Goal: Navigation & Orientation: Find specific page/section

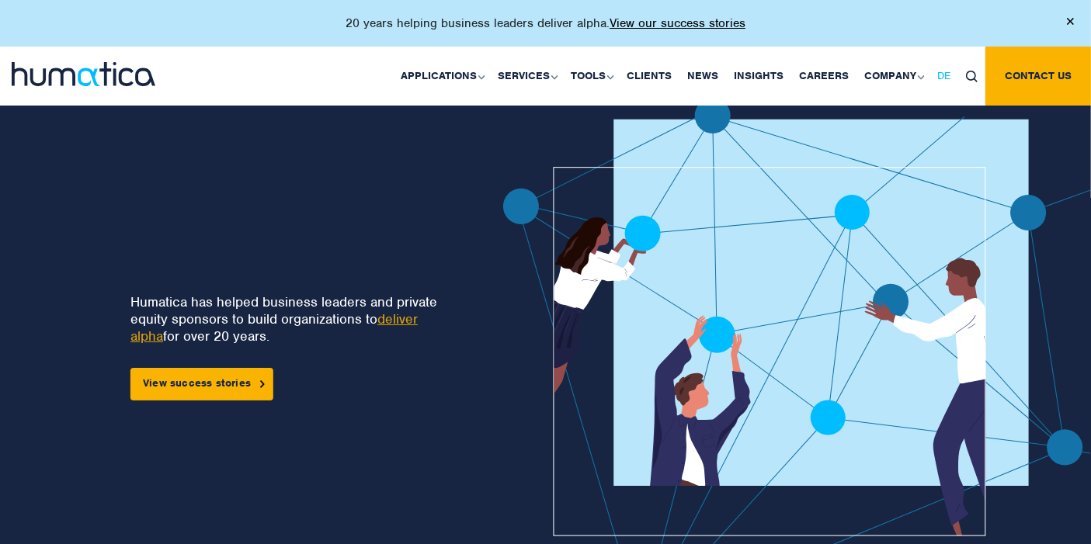
click at [948, 70] on span "DE" at bounding box center [943, 75] width 13 height 13
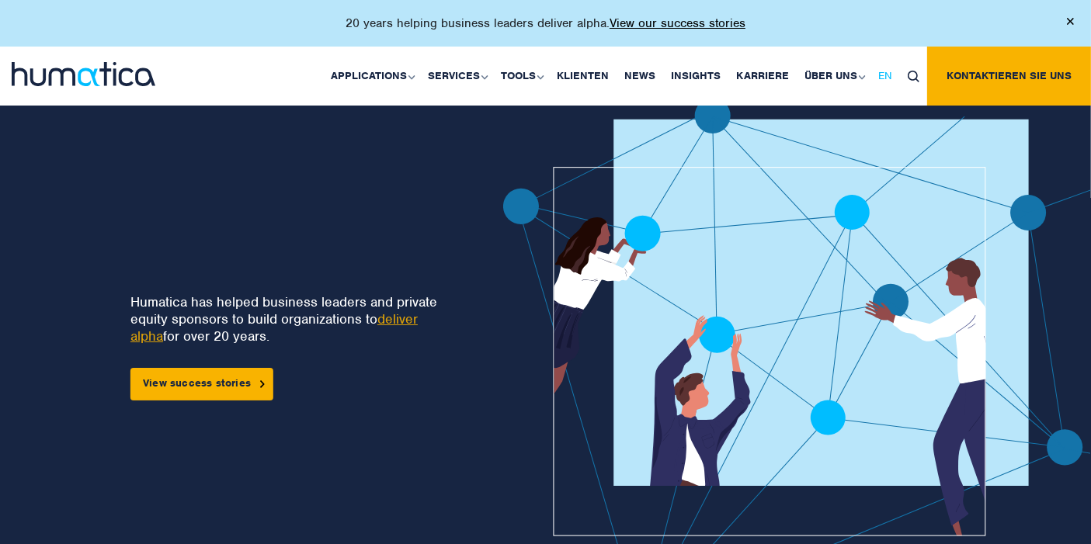
click at [889, 74] on span "EN" at bounding box center [885, 75] width 14 height 13
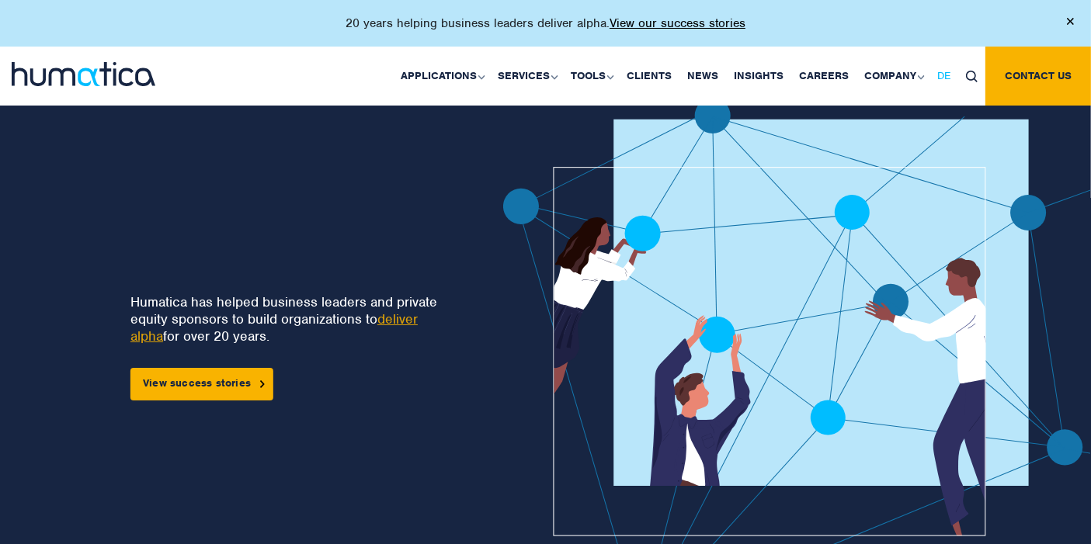
click at [945, 75] on span "DE" at bounding box center [943, 75] width 13 height 13
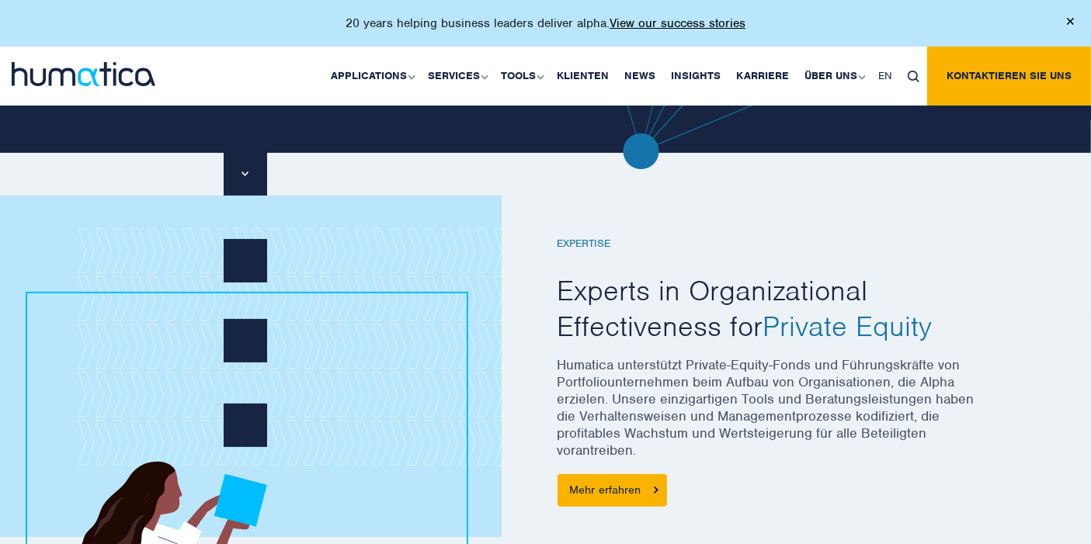
scroll to position [517, 0]
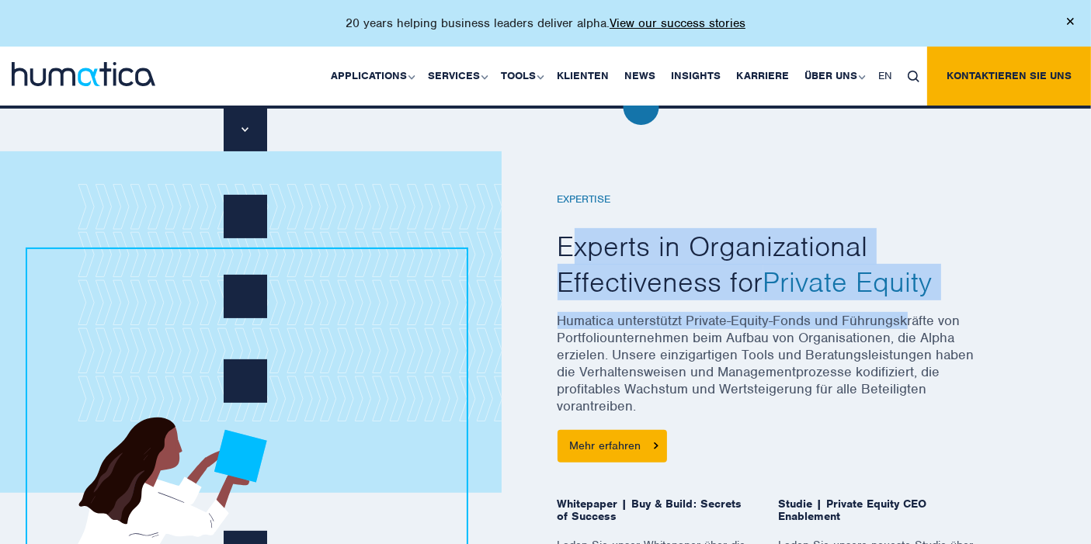
drag, startPoint x: 652, startPoint y: 256, endPoint x: 906, endPoint y: 313, distance: 260.4
click at [905, 308] on div "EXPERTISE Experts in Organizational Effectiveness for Private Equity Humatica u…" at bounding box center [767, 389] width 419 height 468
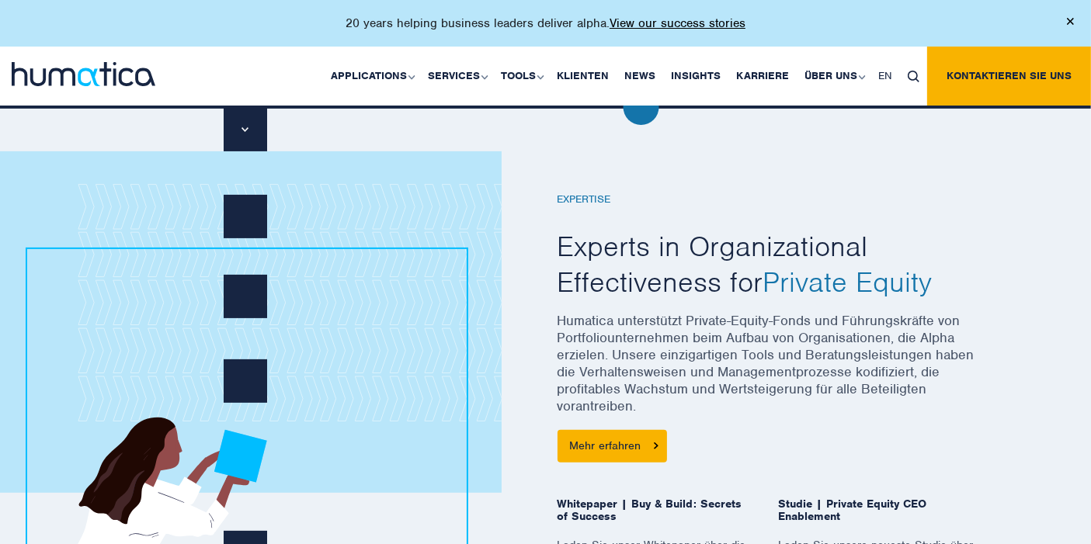
drag, startPoint x: 882, startPoint y: 358, endPoint x: 881, endPoint y: 367, distance: 8.7
click at [883, 360] on p "Humatica unterstützt Private-Equity-Fonds und Führungskräfte von Portfoliounter…" at bounding box center [767, 371] width 419 height 118
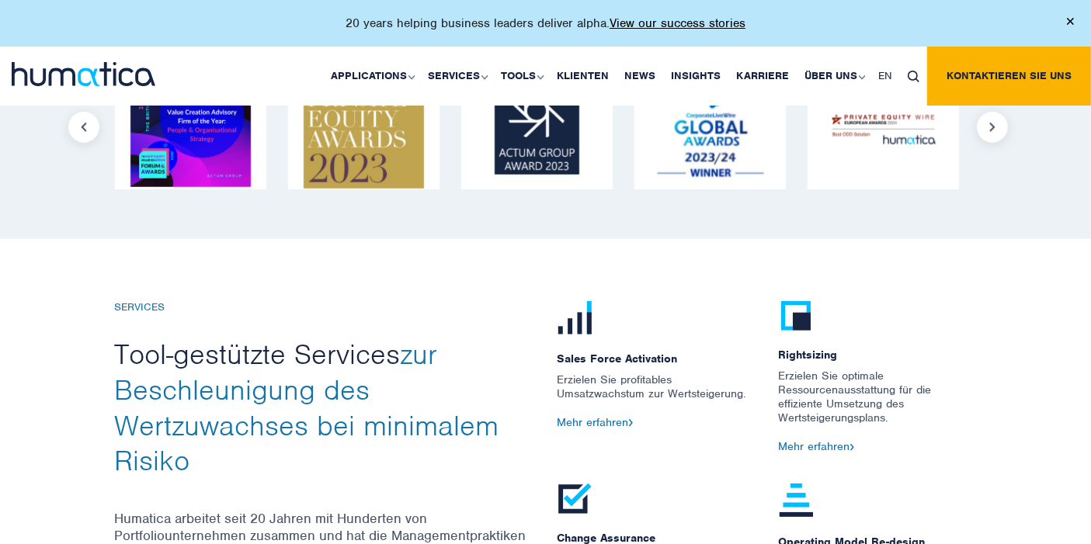
scroll to position [1553, 0]
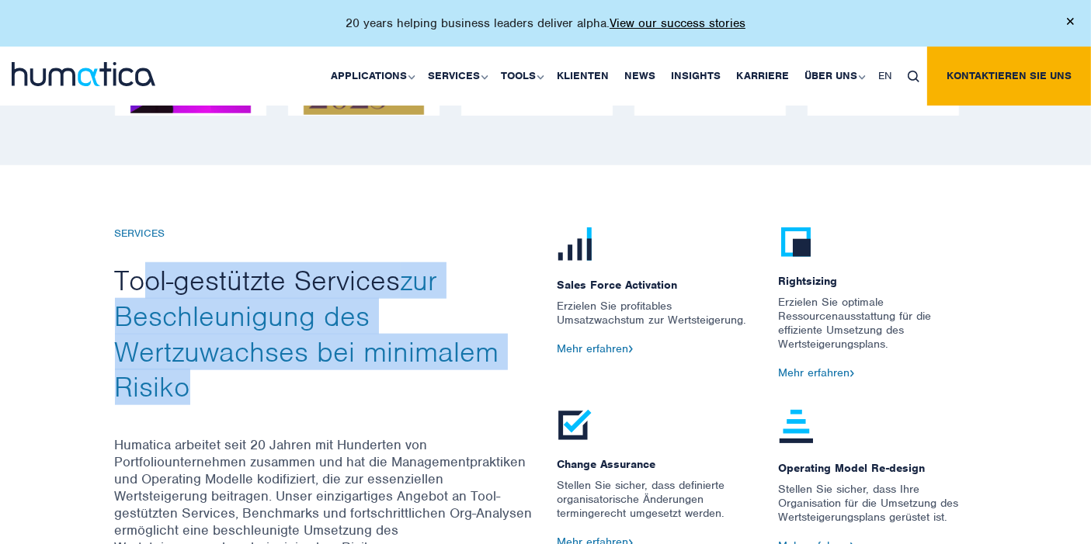
drag, startPoint x: 152, startPoint y: 277, endPoint x: 244, endPoint y: 386, distance: 142.2
click at [244, 386] on h2 "Tool-gestützte Services zur Beschleunigung des Wertzuwachses bei minimalem Risi…" at bounding box center [324, 333] width 419 height 141
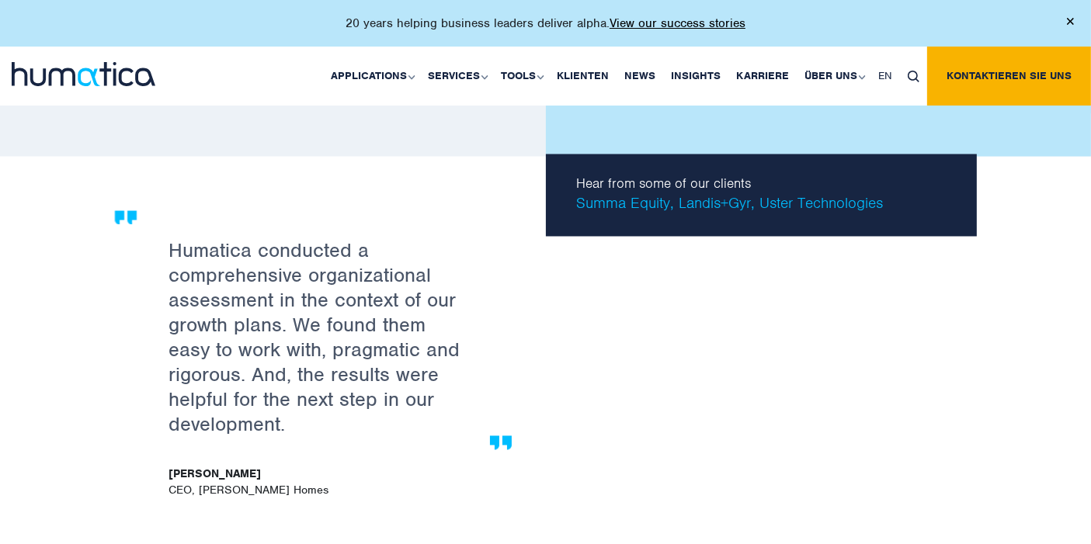
scroll to position [2847, 0]
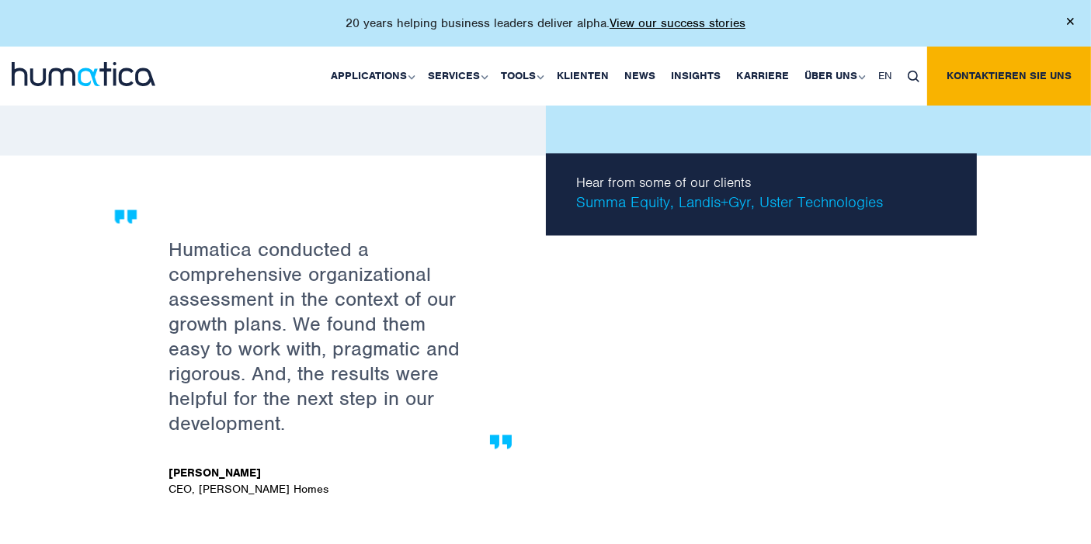
drag, startPoint x: 204, startPoint y: 309, endPoint x: 299, endPoint y: 409, distance: 137.9
click at [299, 409] on div "Humatica conducted a comprehensive organizational assessment in the context of …" at bounding box center [325, 357] width 420 height 294
drag, startPoint x: 262, startPoint y: 409, endPoint x: 180, endPoint y: 221, distance: 204.9
click at [179, 221] on div "Humatica conducted a comprehensive organizational assessment in the context of …" at bounding box center [325, 357] width 420 height 294
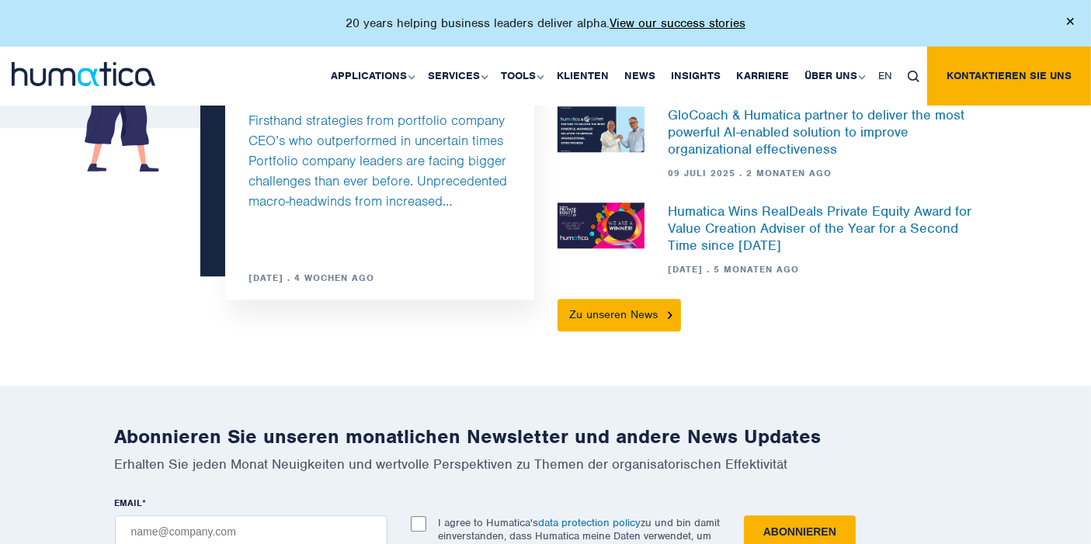
scroll to position [4314, 0]
